Goal: Information Seeking & Learning: Learn about a topic

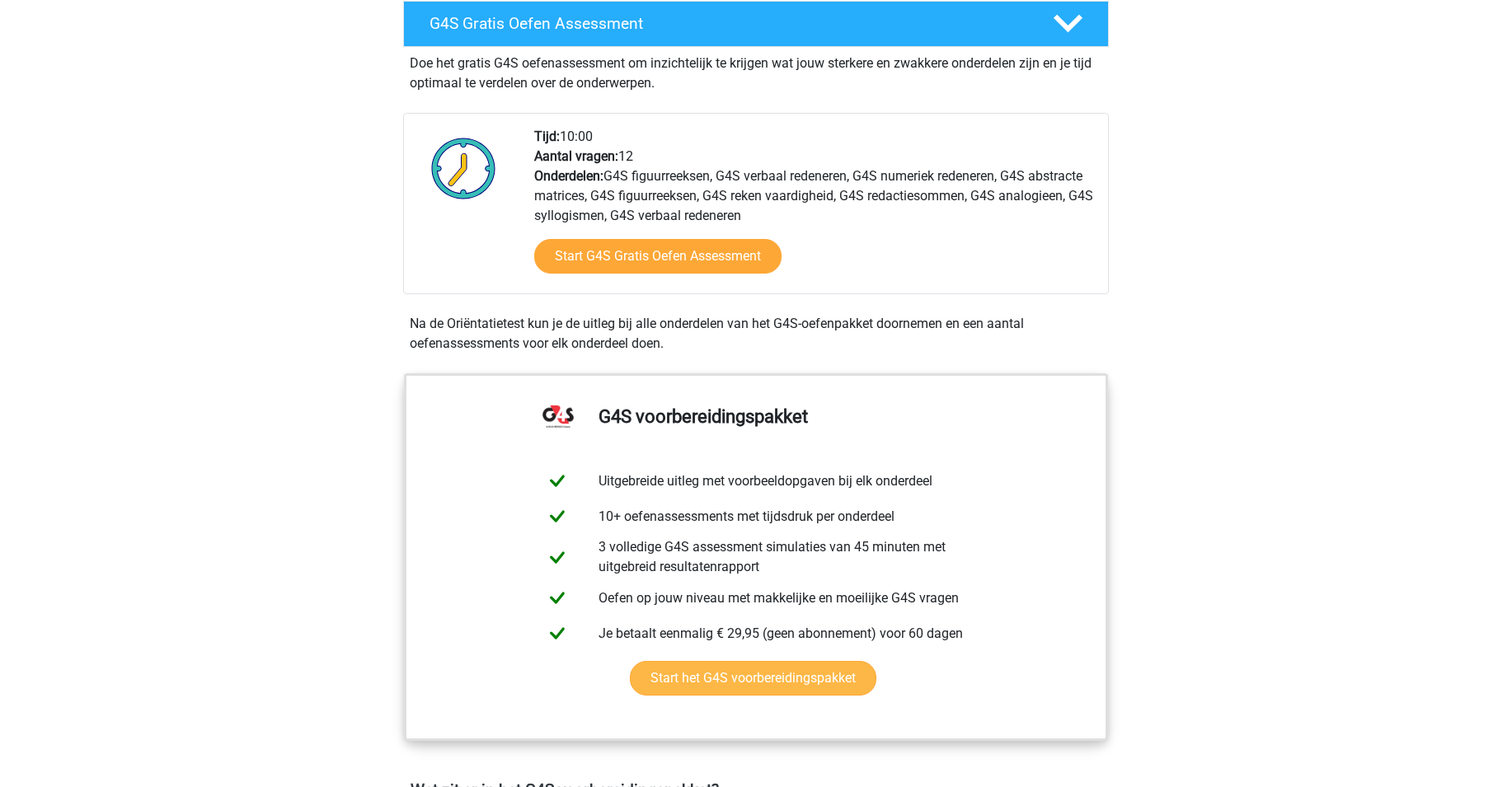
scroll to position [497, 0]
click at [767, 660] on link "Start het G4S voorbereidingspakket" at bounding box center [753, 677] width 247 height 35
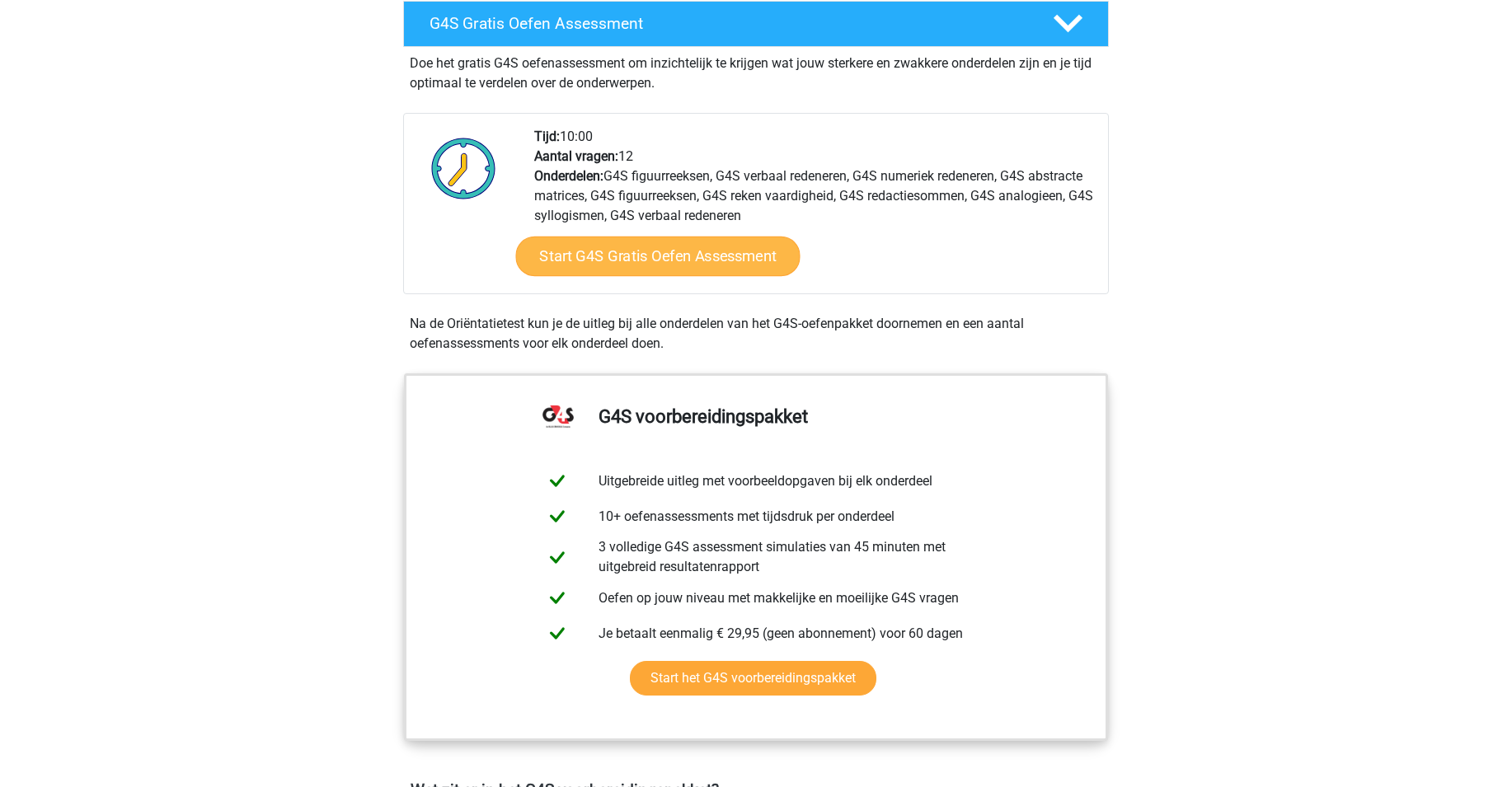
click at [612, 236] on link "Start G4S Gratis Oefen Assessment" at bounding box center [658, 256] width 284 height 39
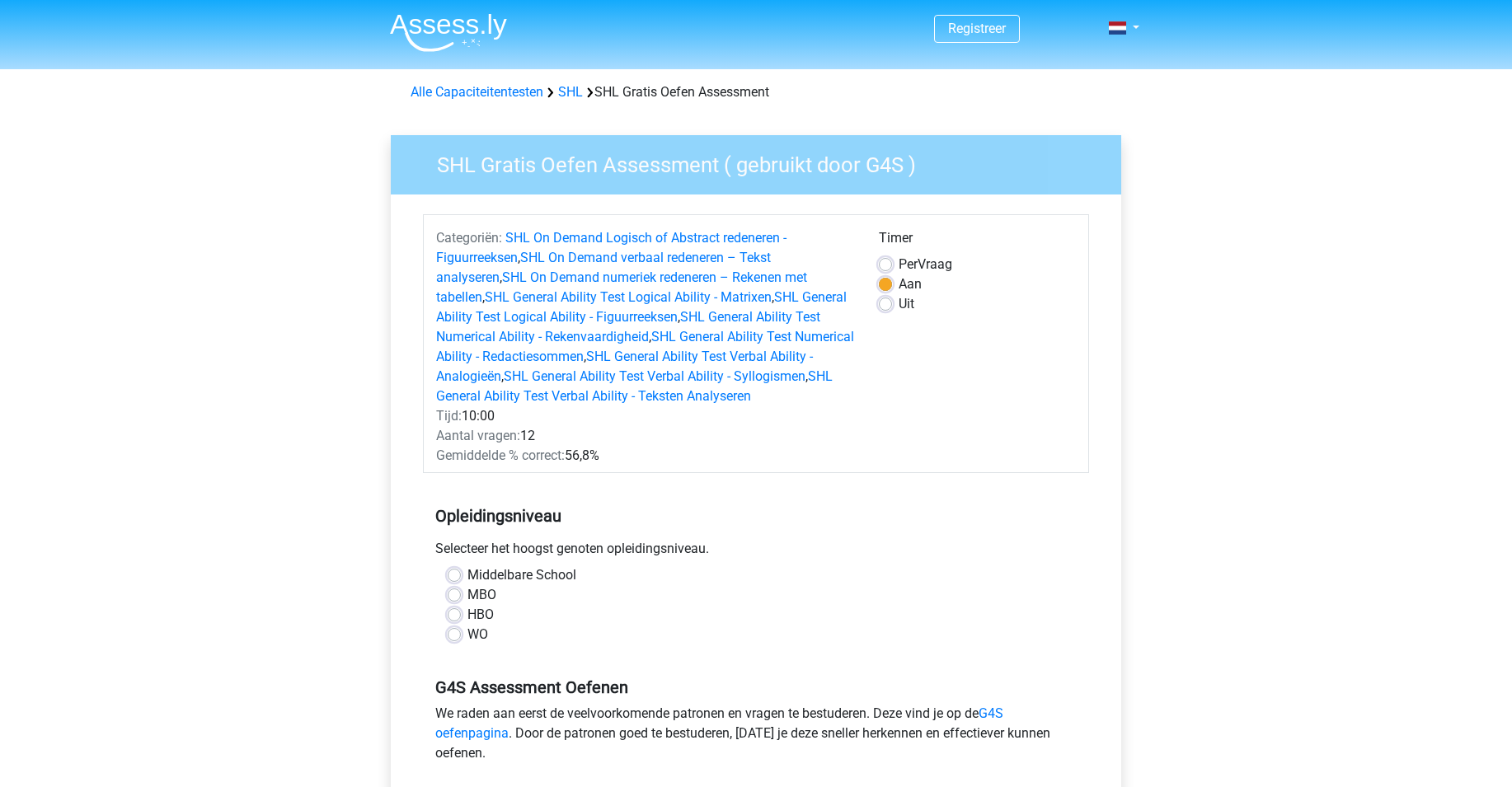
click at [898, 308] on label "Uit" at bounding box center [906, 304] width 16 height 20
click at [885, 308] on input "Uit" at bounding box center [885, 303] width 13 height 17
radio input "true"
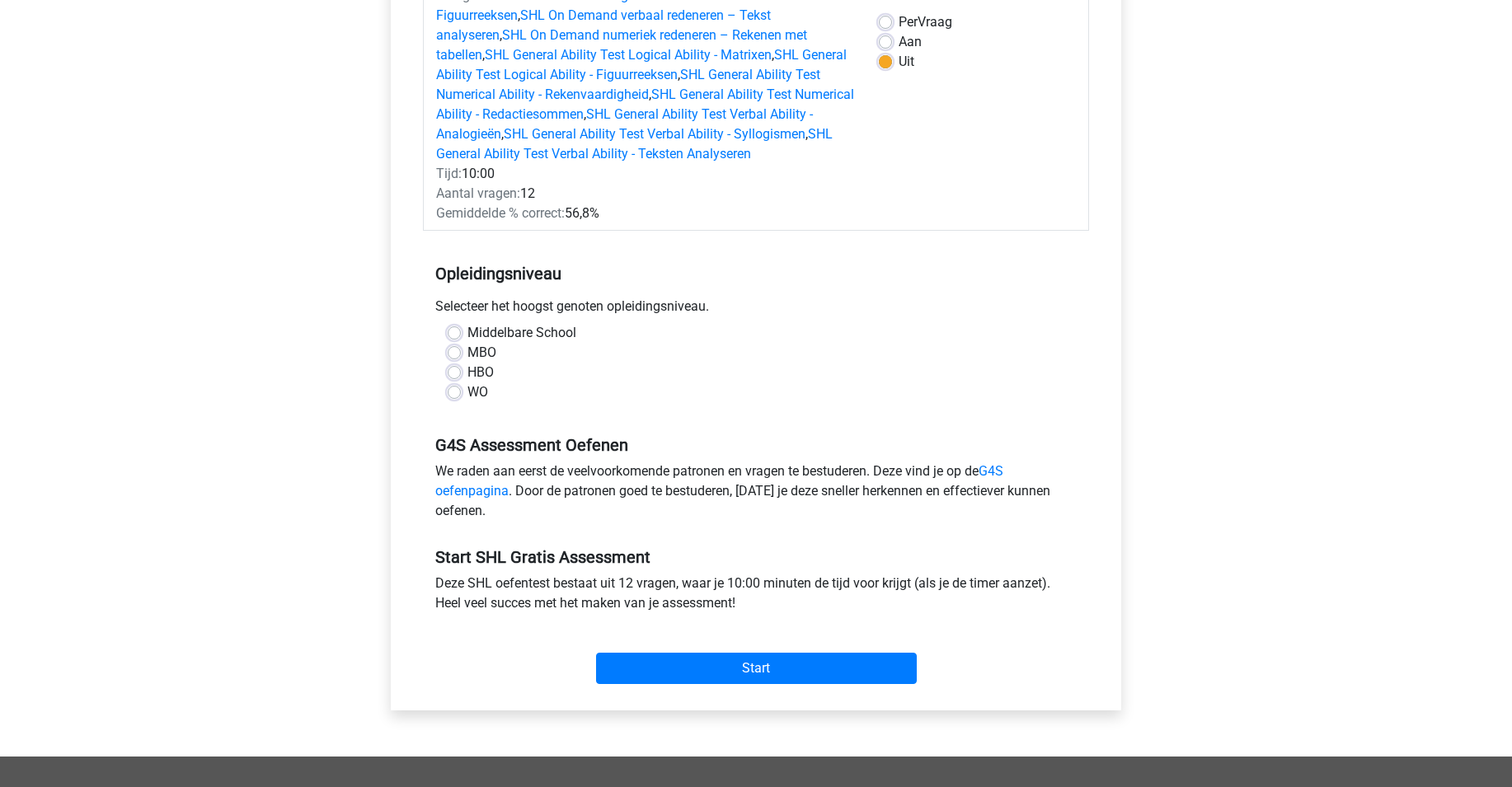
scroll to position [250, 0]
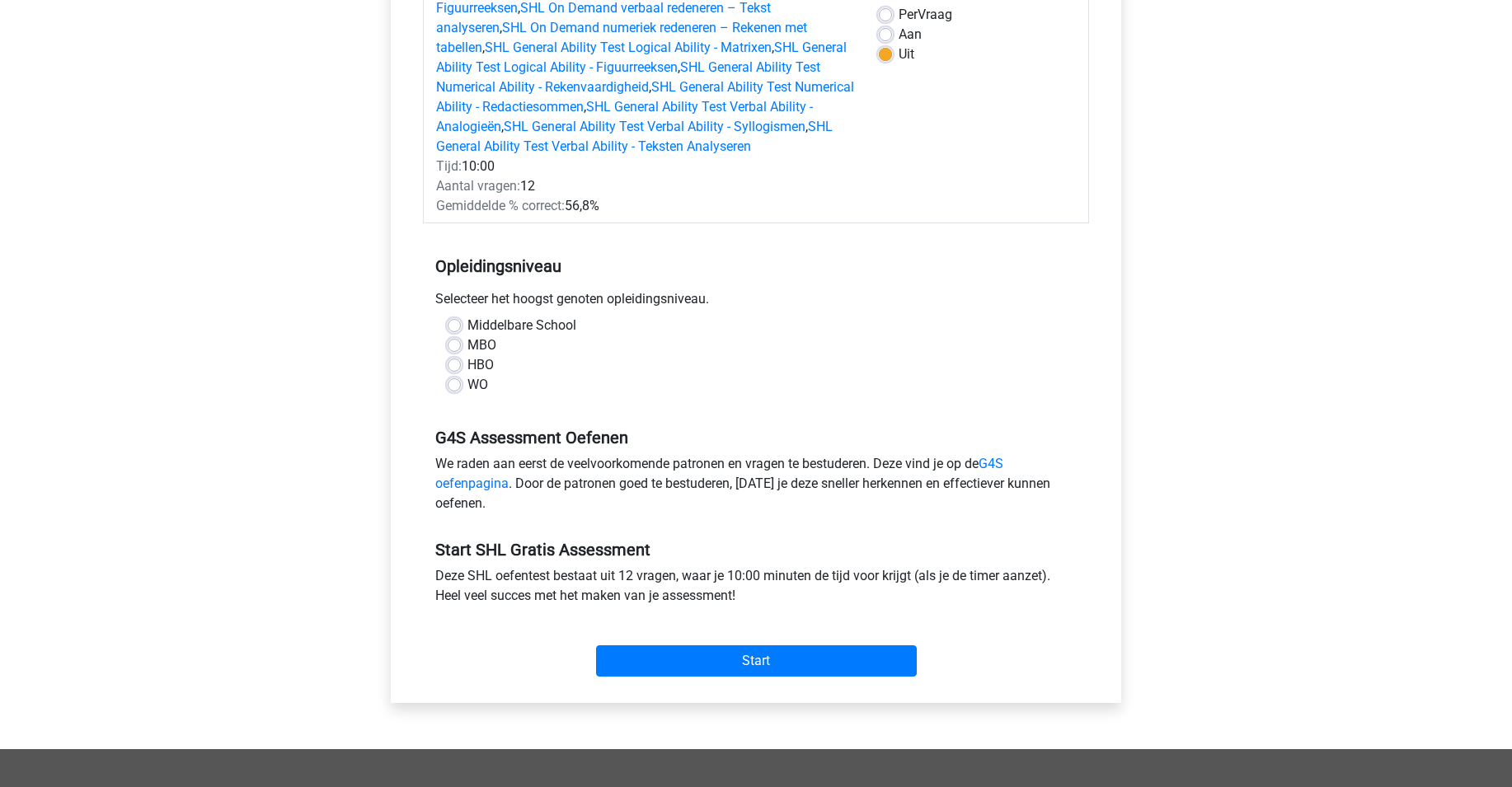
click at [467, 327] on label "Middelbare School" at bounding box center [522, 325] width 109 height 20
click at [453, 327] on input "Middelbare School" at bounding box center [454, 324] width 13 height 17
radio input "true"
click at [898, 34] on label "Aan" at bounding box center [909, 34] width 23 height 20
click at [887, 34] on input "Aan" at bounding box center [885, 33] width 13 height 17
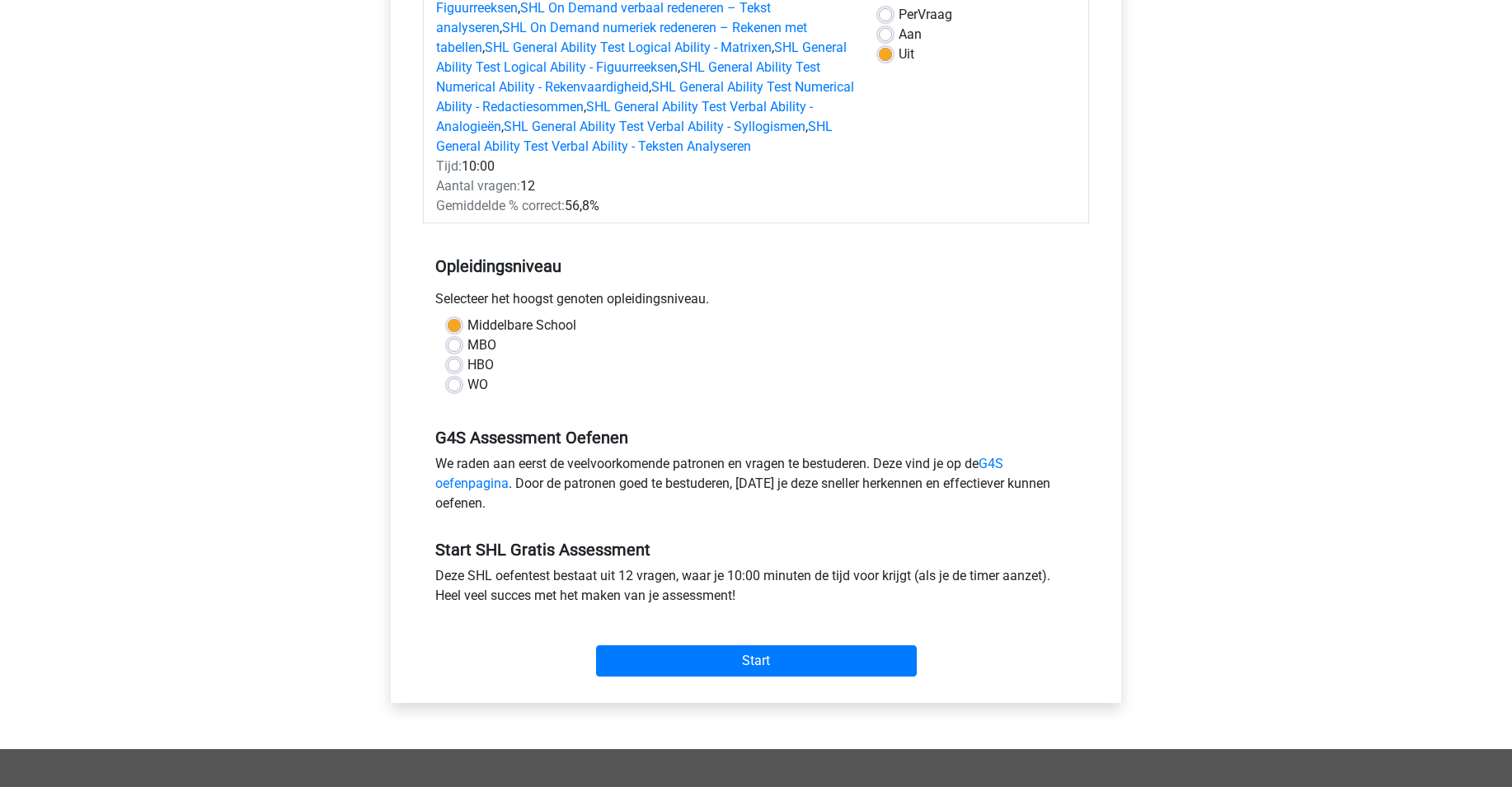
radio input "true"
click at [752, 653] on input "Start" at bounding box center [756, 660] width 321 height 31
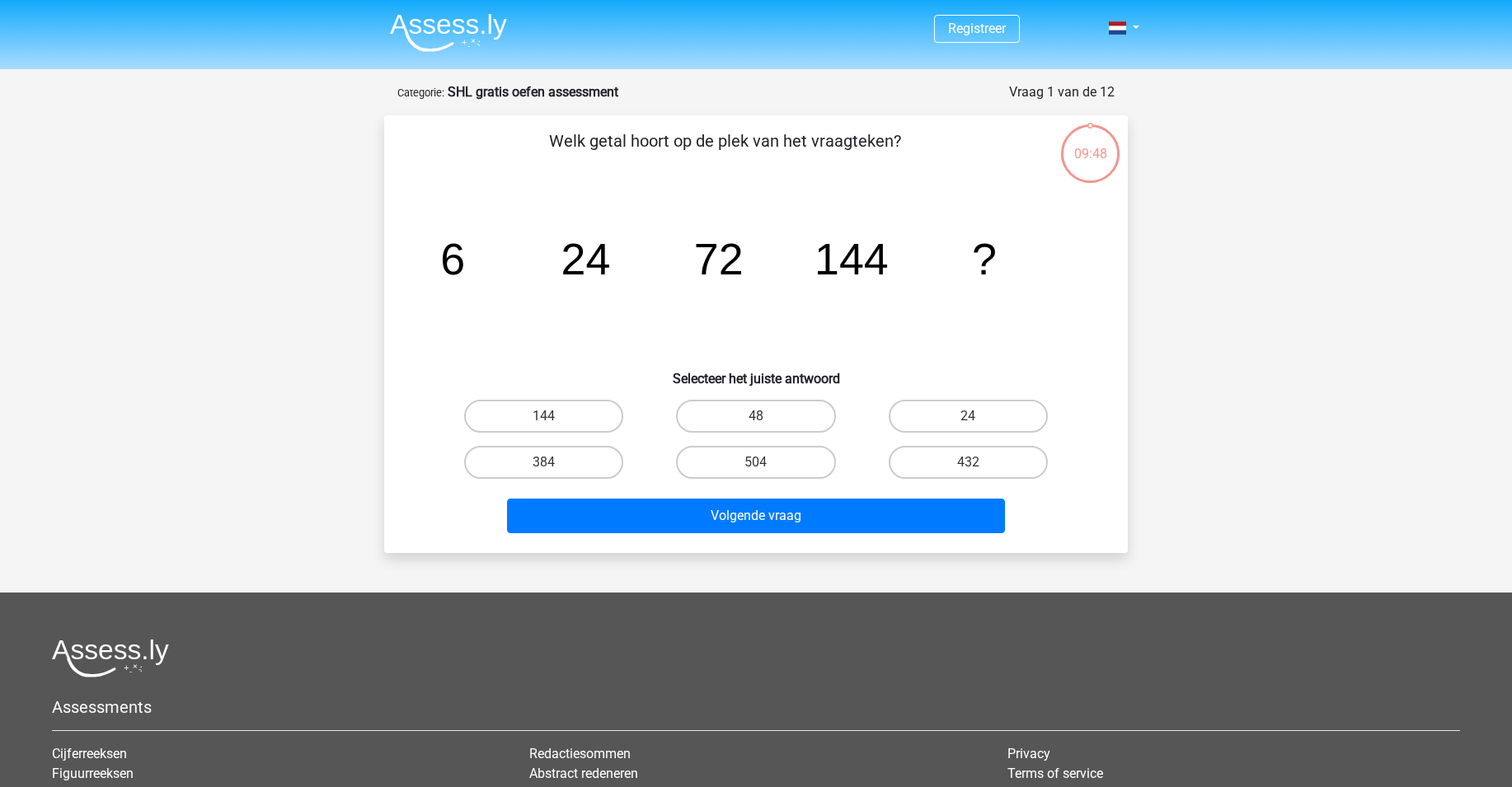
click at [988, 264] on tspan "?" at bounding box center [984, 258] width 24 height 50
click at [984, 252] on tspan "?" at bounding box center [984, 258] width 24 height 50
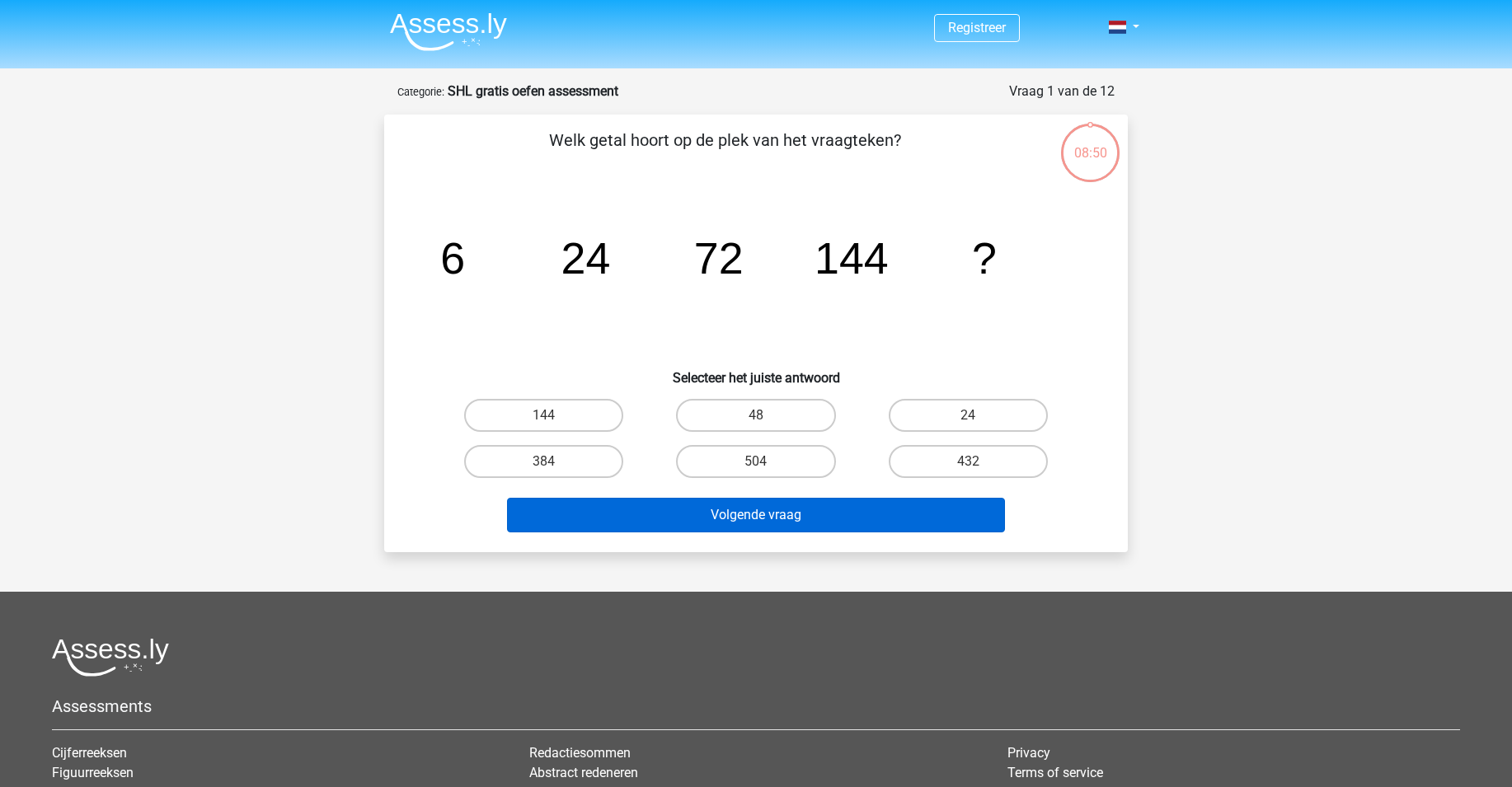
click at [767, 510] on button "Volgende vraag" at bounding box center [756, 514] width 498 height 35
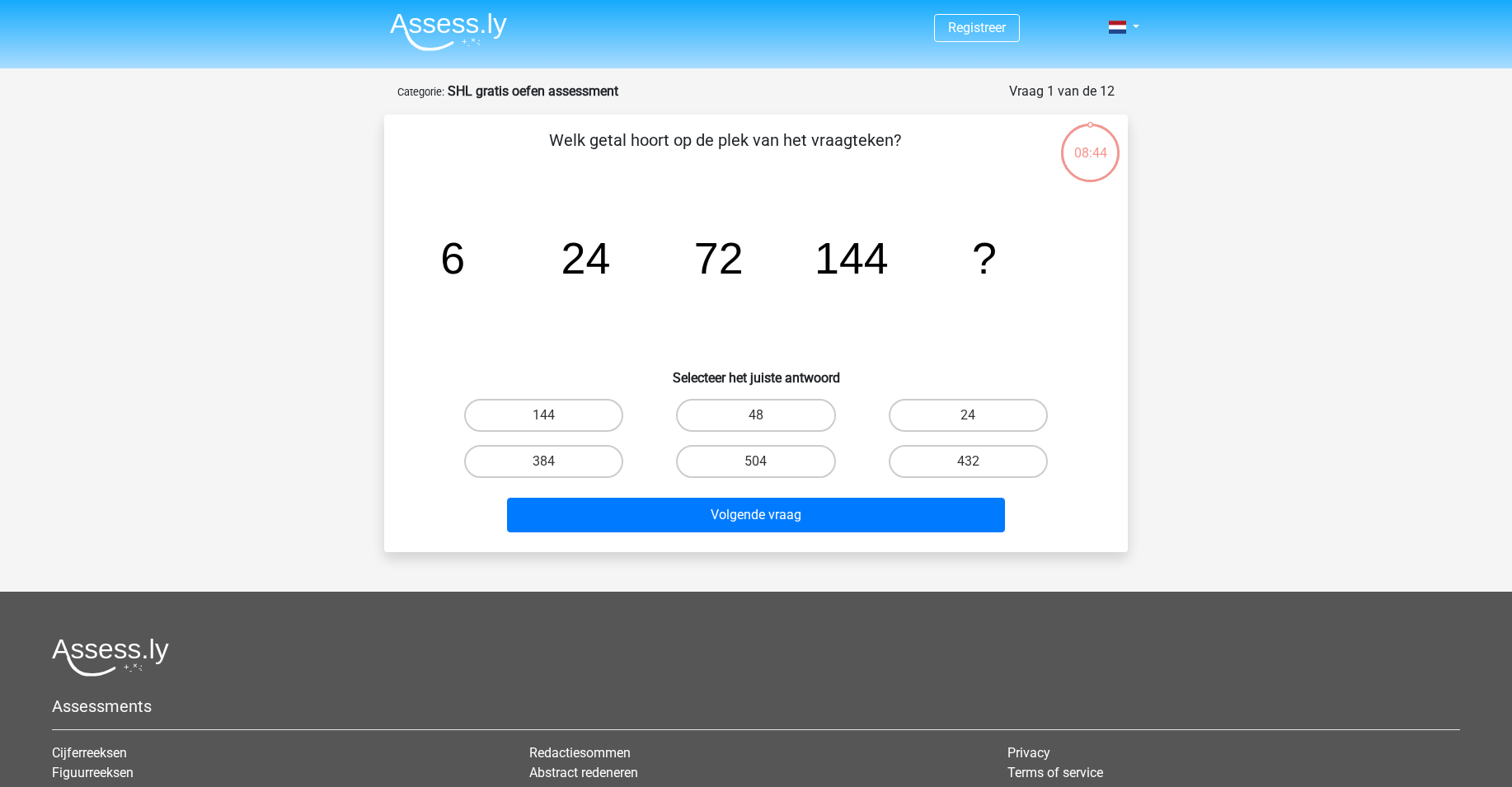
click at [985, 248] on tspan "?" at bounding box center [984, 258] width 24 height 50
click at [538, 465] on label "384" at bounding box center [543, 461] width 160 height 33
click at [544, 465] on input "384" at bounding box center [549, 466] width 10 height 10
radio input "true"
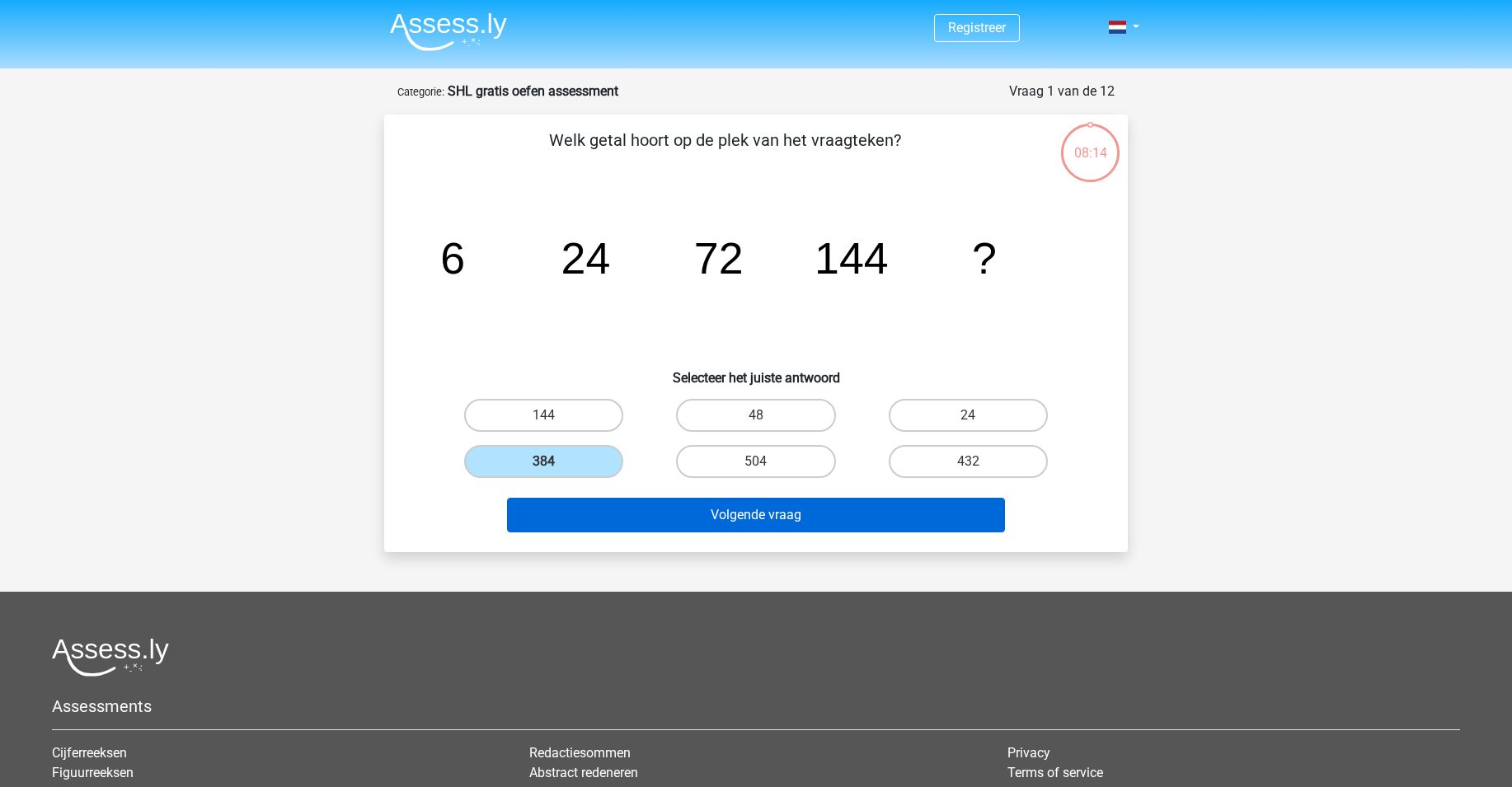
click at [768, 513] on button "Volgende vraag" at bounding box center [756, 514] width 498 height 35
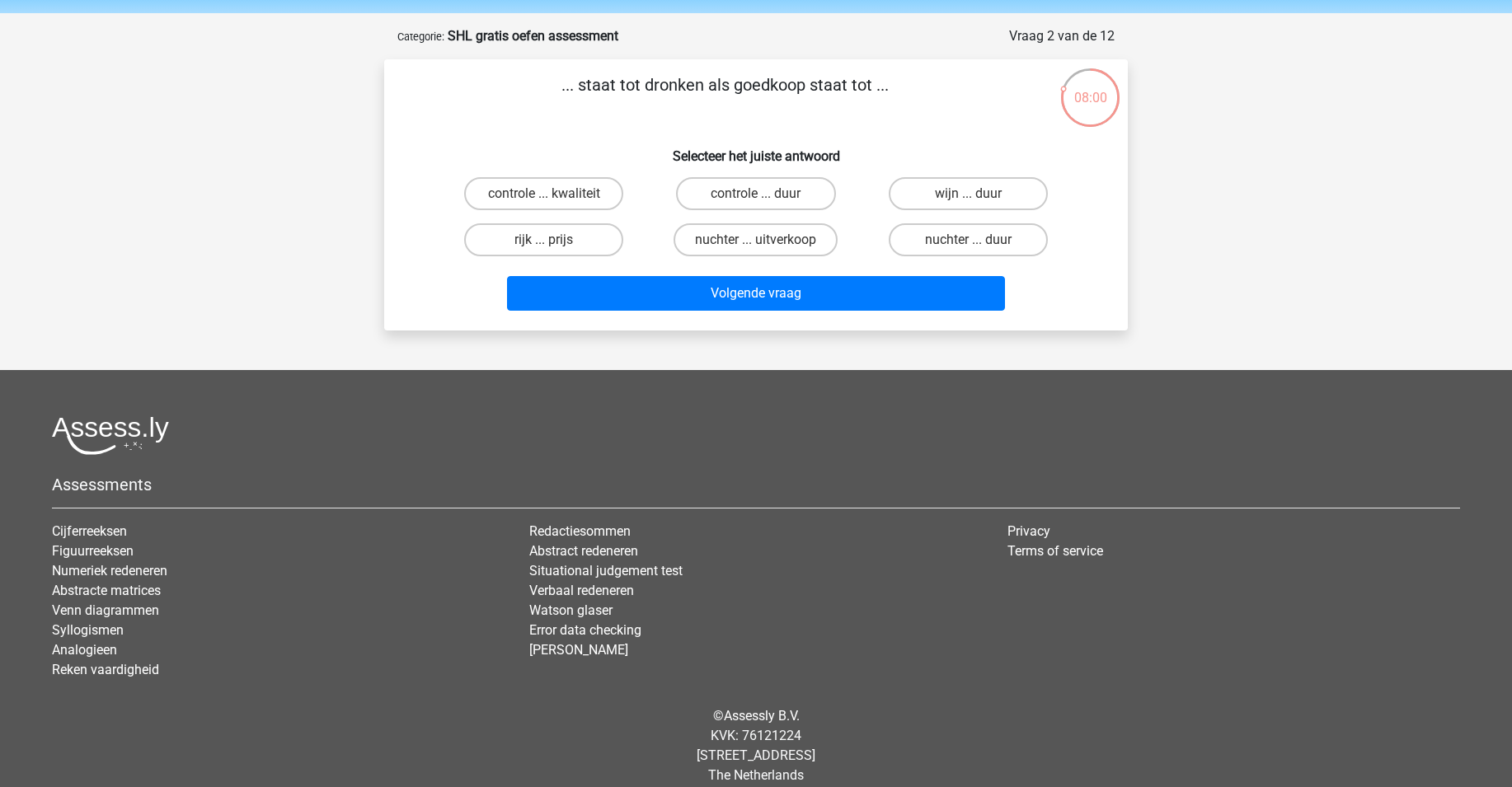
scroll to position [59, 0]
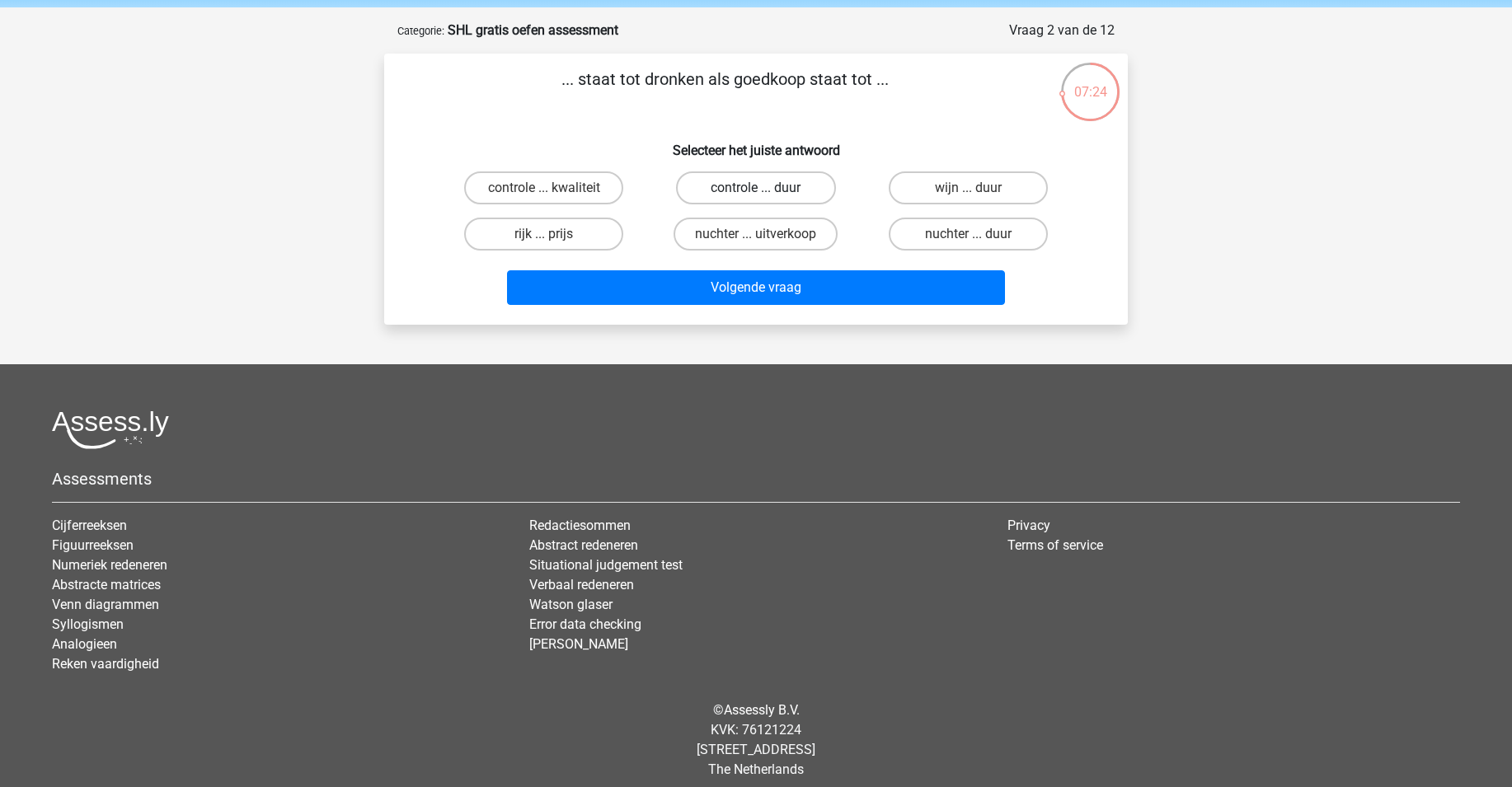
click at [779, 186] on label "controle ... duur" at bounding box center [756, 188] width 160 height 33
click at [767, 188] on input "controle ... duur" at bounding box center [760, 192] width 10 height 10
radio input "true"
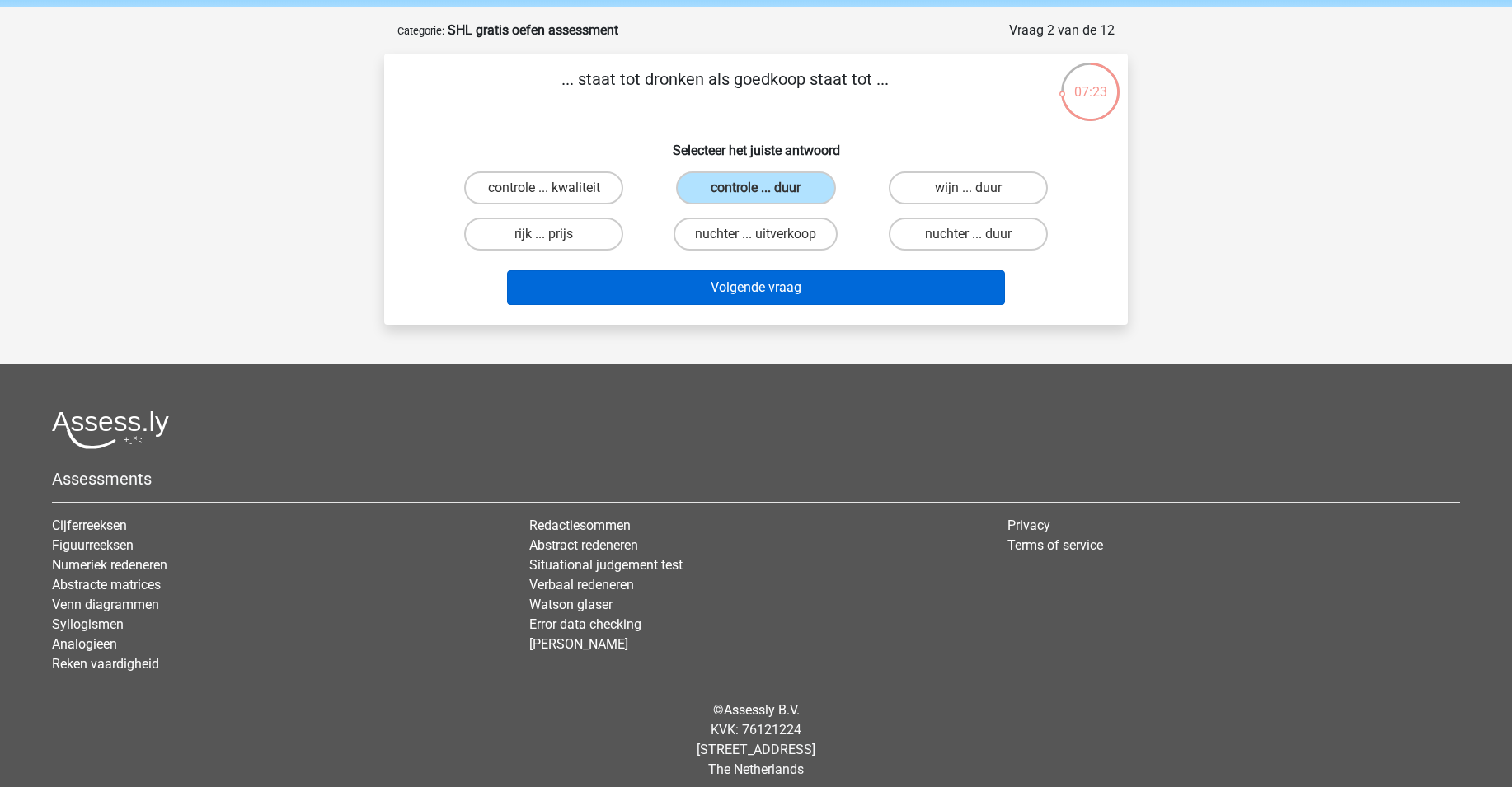
click at [762, 281] on button "Volgende vraag" at bounding box center [756, 287] width 498 height 35
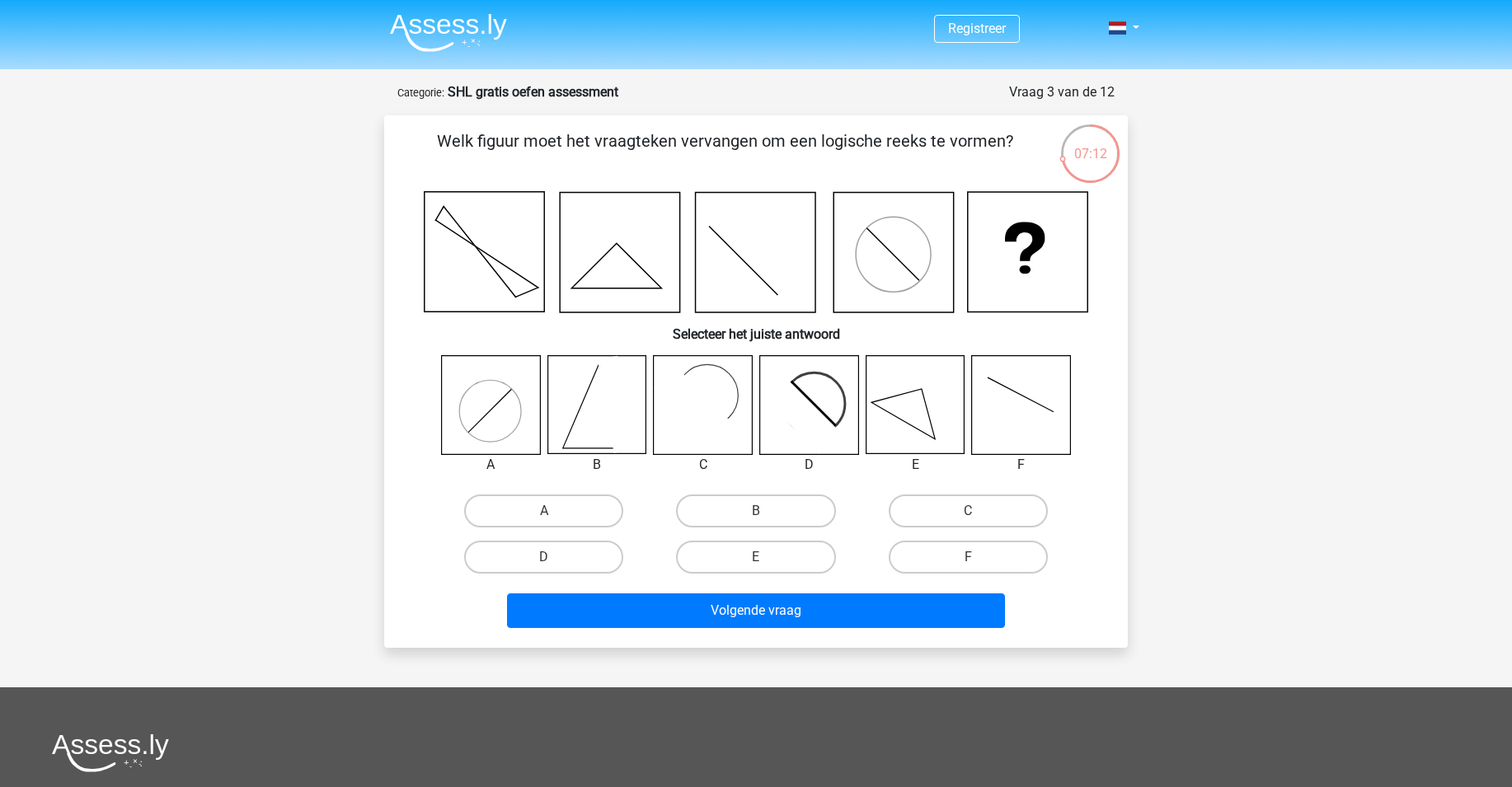
scroll to position [0, 0]
